Goal: Task Accomplishment & Management: Manage account settings

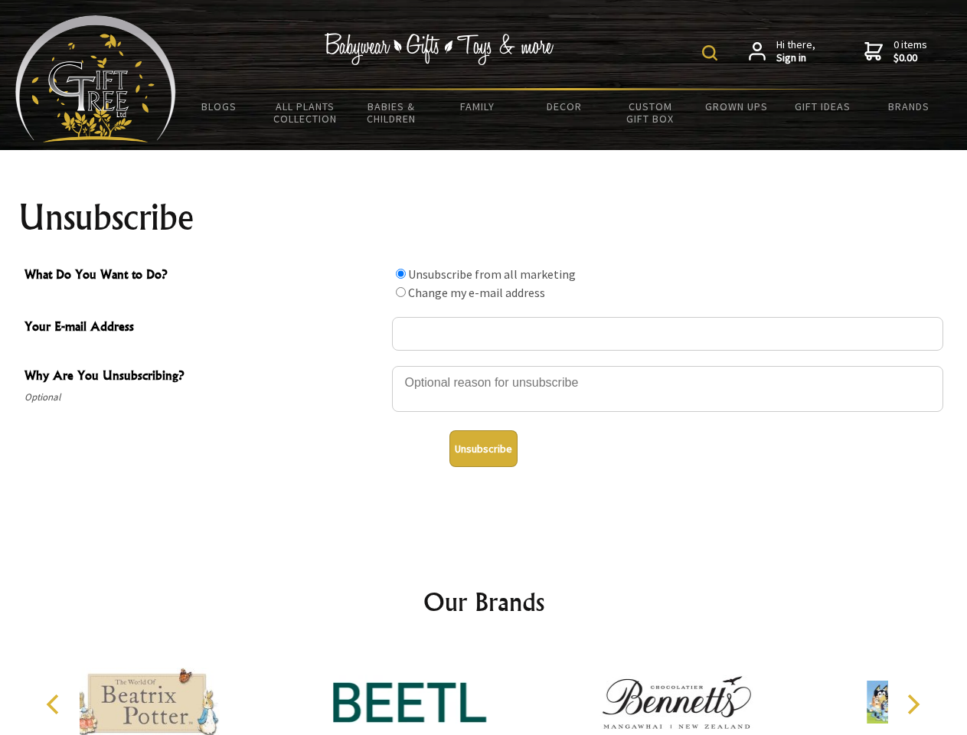
click at [712, 53] on img at bounding box center [709, 52] width 15 height 15
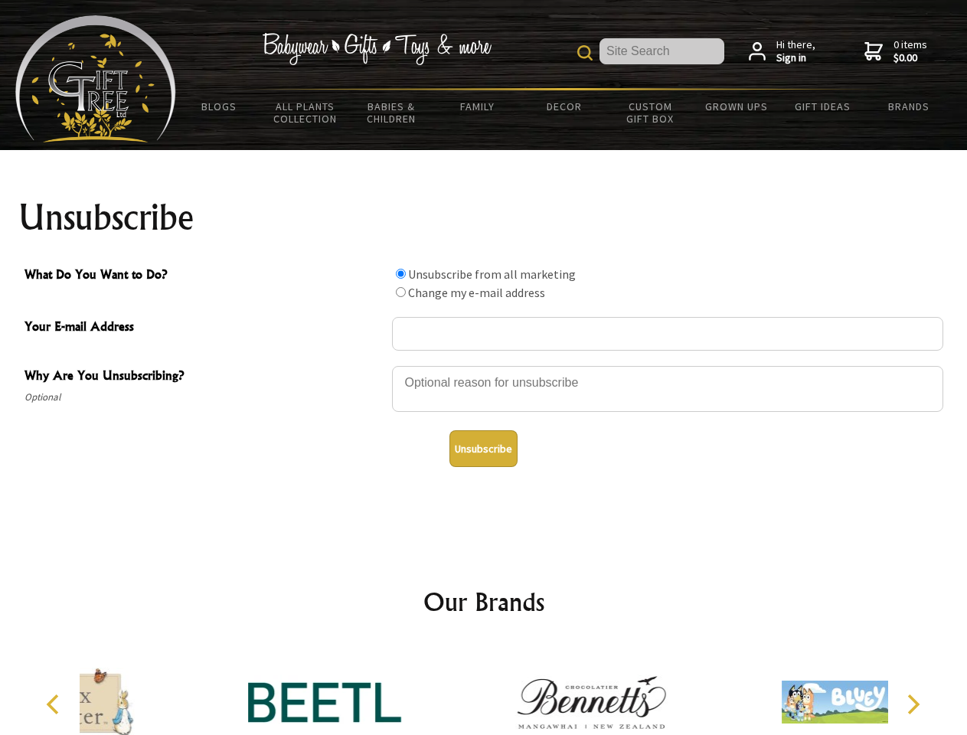
click at [484, 365] on div at bounding box center [667, 391] width 551 height 54
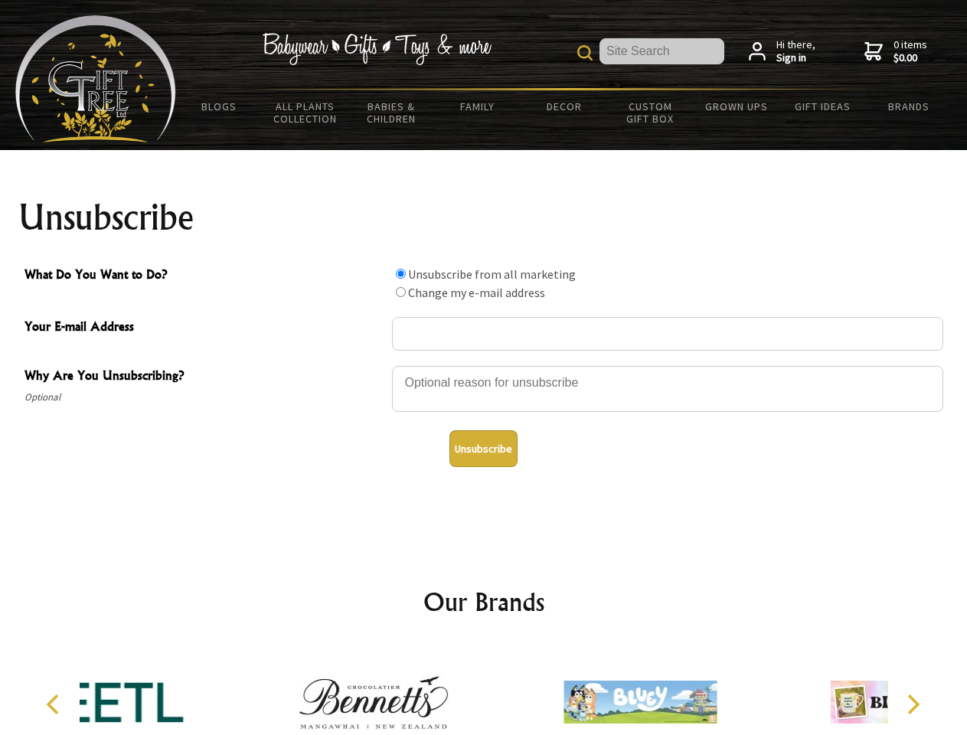
click at [400, 273] on input "What Do You Want to Do?" at bounding box center [401, 274] width 10 height 10
click at [400, 292] on input "What Do You Want to Do?" at bounding box center [401, 292] width 10 height 10
radio input "true"
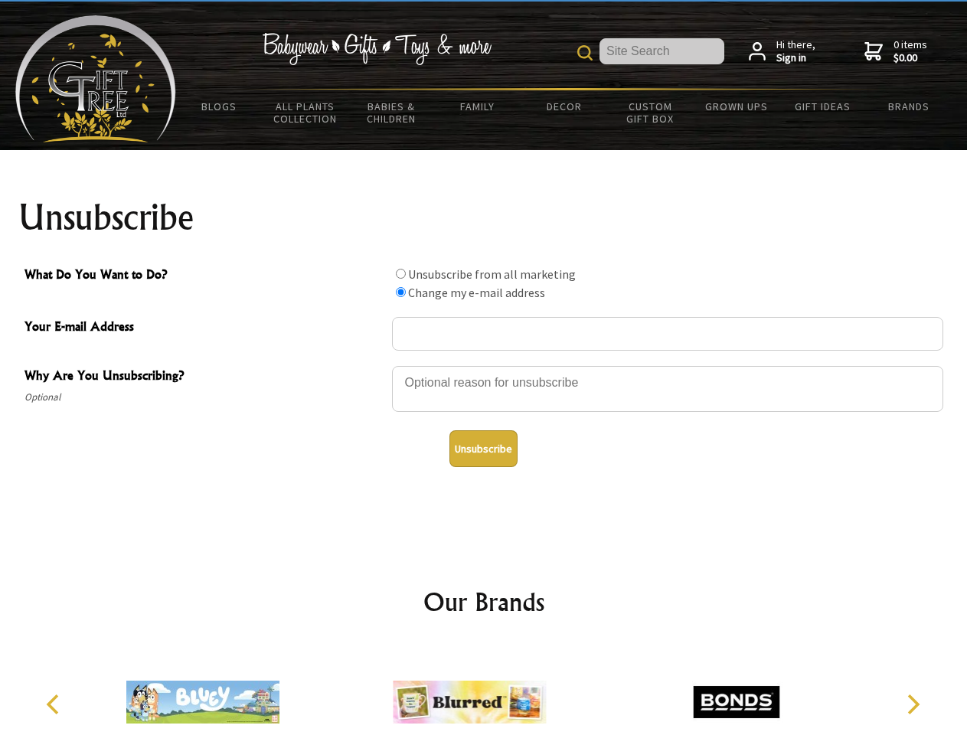
click at [483, 449] on button "Unsubscribe" at bounding box center [483, 448] width 68 height 37
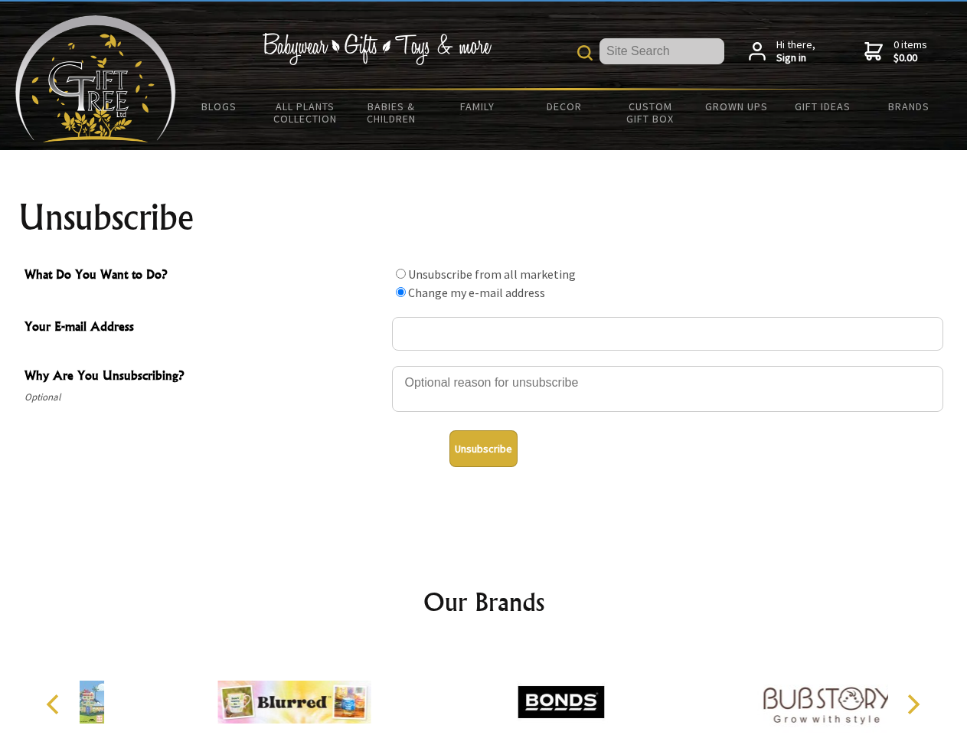
click at [55, 704] on icon "Previous" at bounding box center [54, 704] width 20 height 20
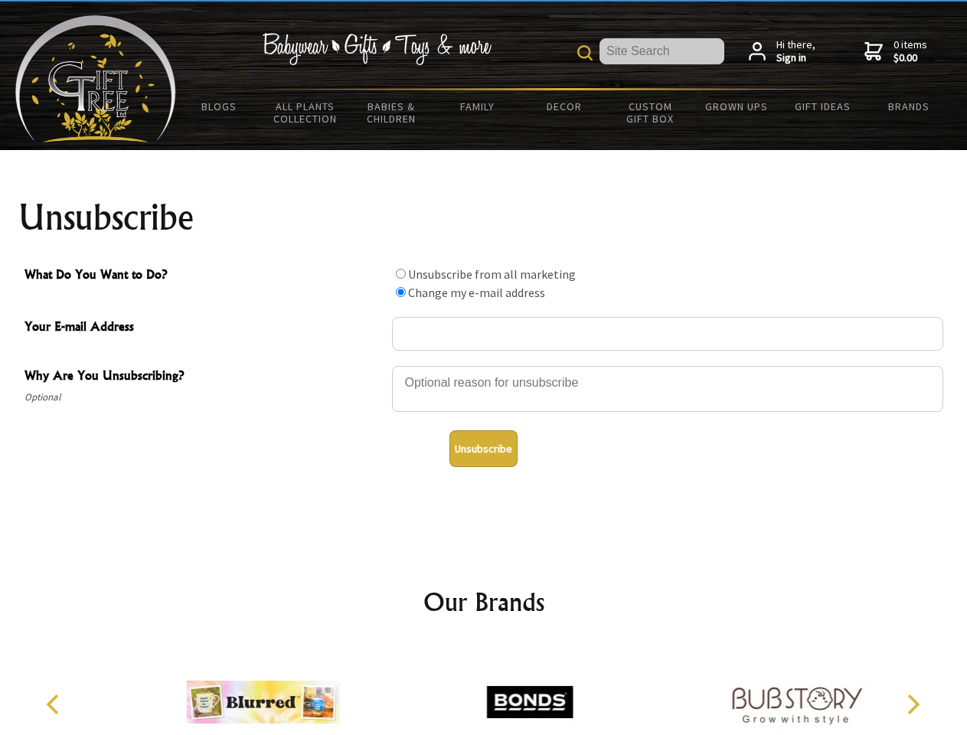
click at [913, 704] on icon "Next" at bounding box center [912, 704] width 20 height 20
